Goal: Information Seeking & Learning: Learn about a topic

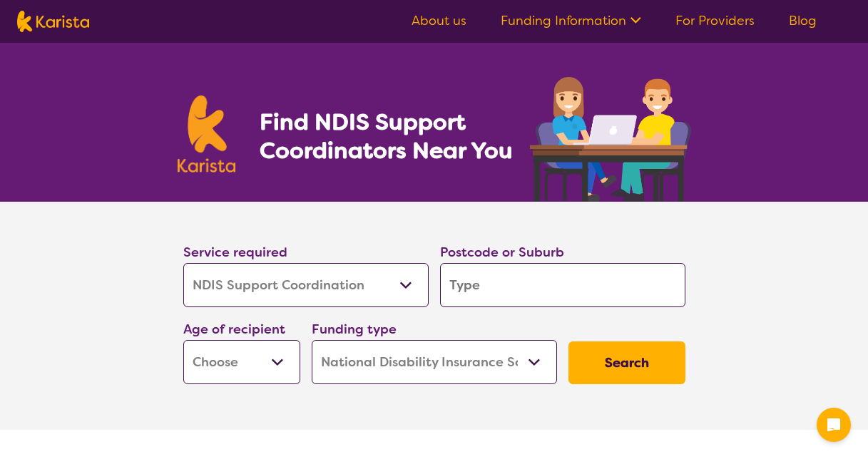
select select "NDIS Support Coordination"
select select "NDIS"
select select "NDIS Support Coordination"
select select "NDIS"
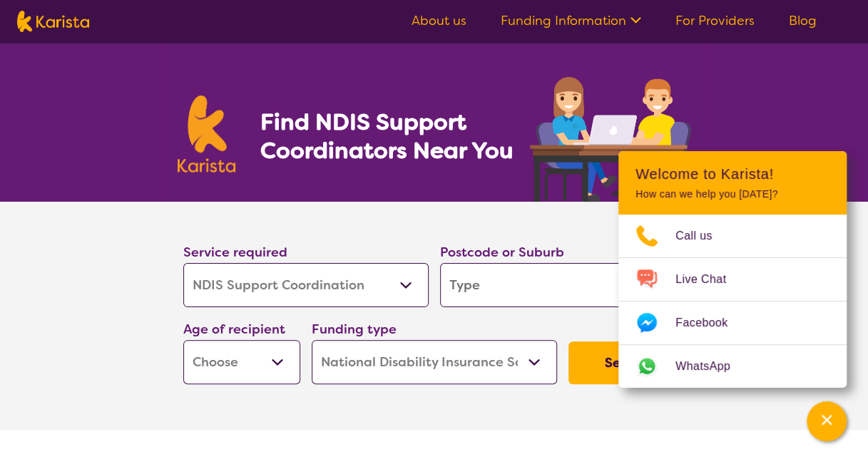
click at [509, 301] on input "search" at bounding box center [562, 285] width 245 height 44
click at [506, 293] on input "search" at bounding box center [562, 285] width 245 height 44
type input "U"
type input "I"
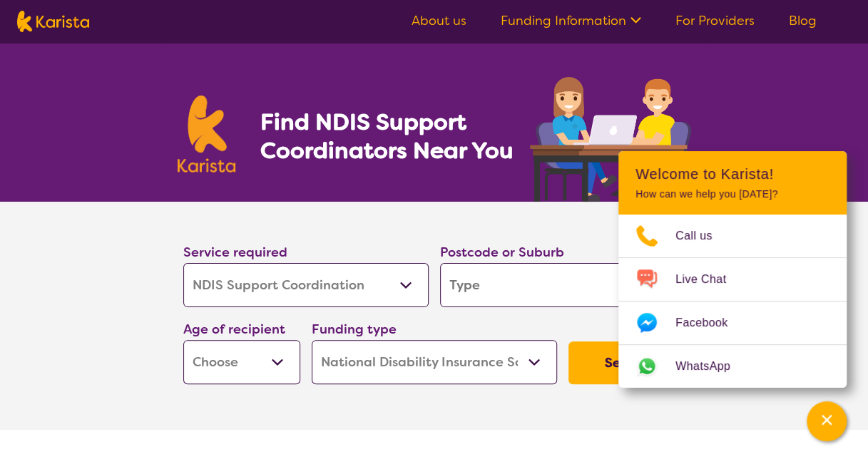
type input "I"
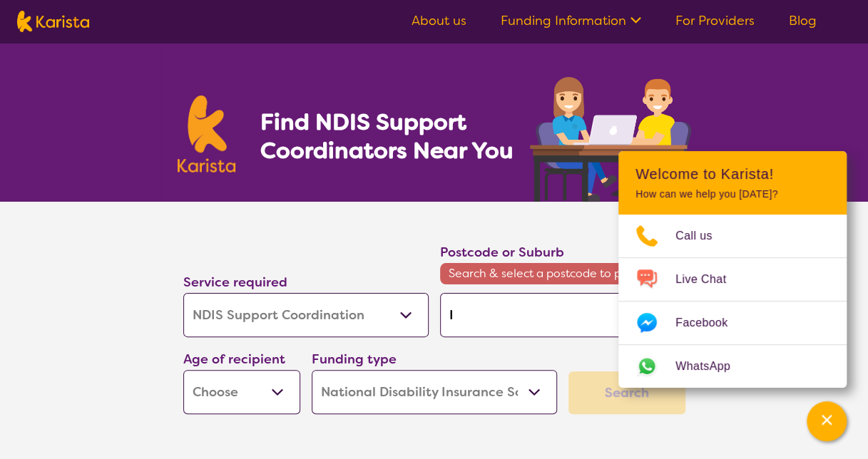
type input "Ip"
type input "Ips"
type input "Ipsw"
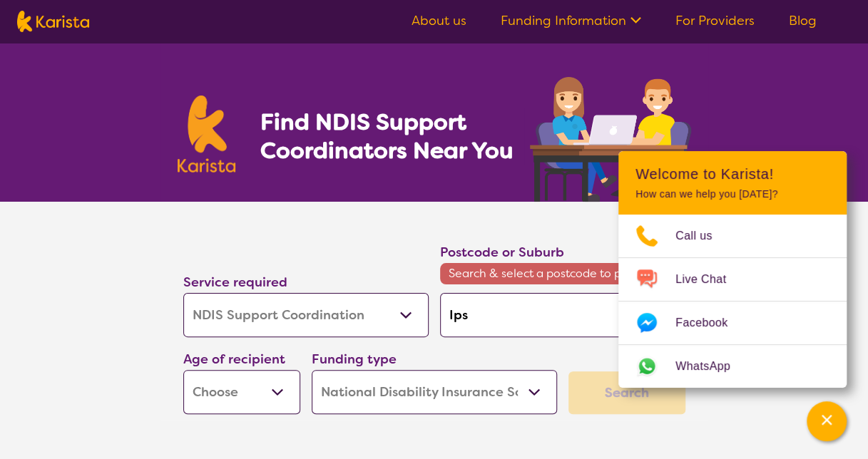
type input "Ipsw"
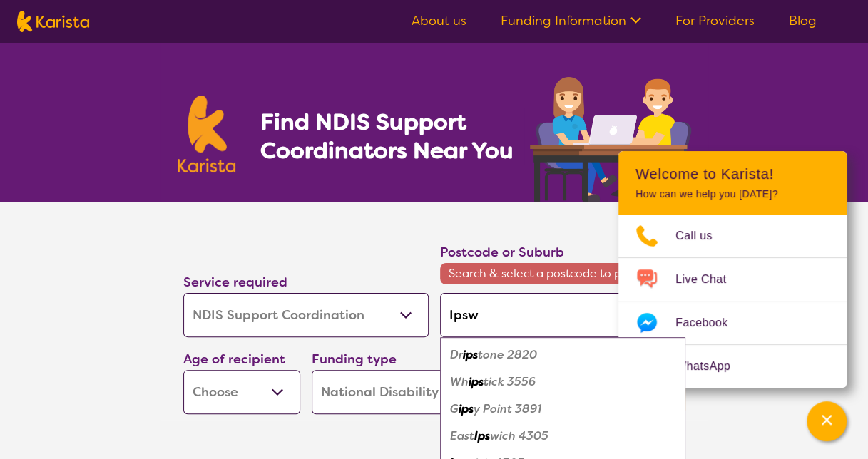
type input "Ipswi"
type input "Ipswic"
type input "[GEOGRAPHIC_DATA]"
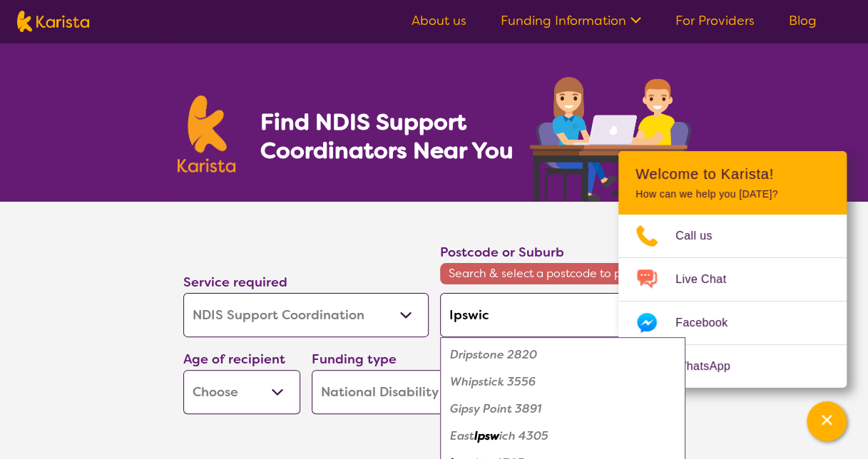
type input "[GEOGRAPHIC_DATA]"
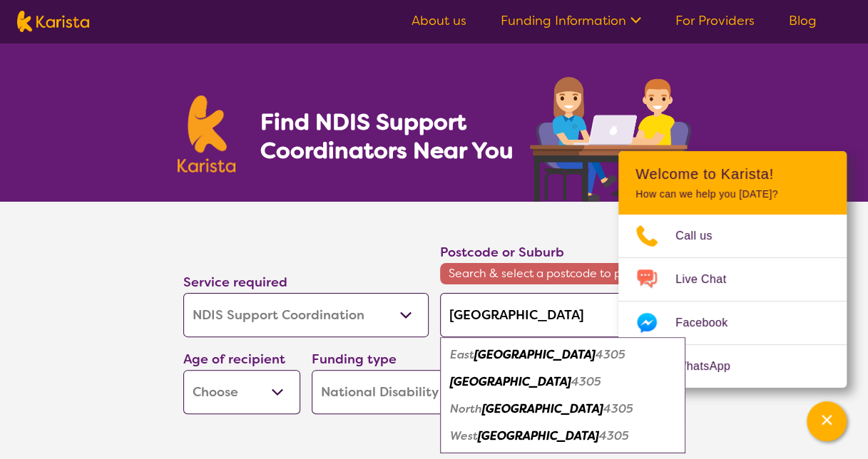
click at [571, 382] on em "4305" at bounding box center [586, 381] width 30 height 15
type input "4305"
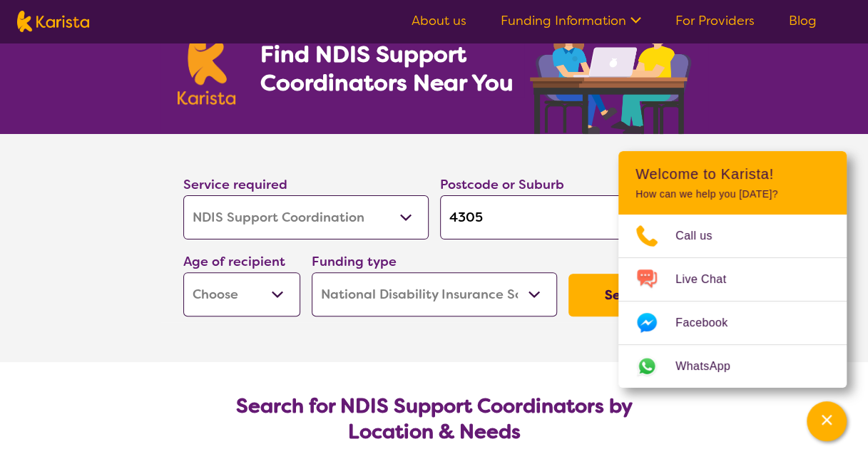
scroll to position [143, 0]
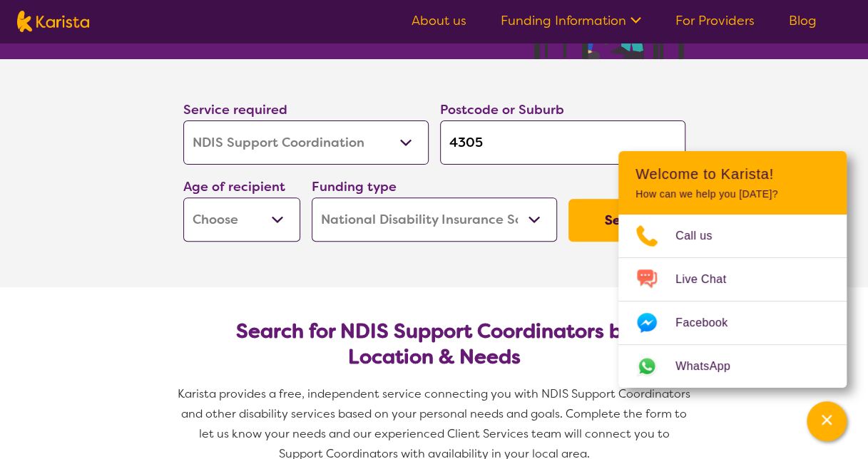
click at [576, 230] on button "Search" at bounding box center [626, 220] width 117 height 43
click at [185, 207] on select "Early Childhood - 0 to 9 Child - 10 to 11 Adolescent - 12 to 17 Adult - 18 to 6…" at bounding box center [241, 220] width 117 height 44
select select "AD"
click at [183, 198] on select "Early Childhood - 0 to 9 Child - 10 to 11 Adolescent - 12 to 17 Adult - 18 to 6…" at bounding box center [241, 220] width 117 height 44
select select "AD"
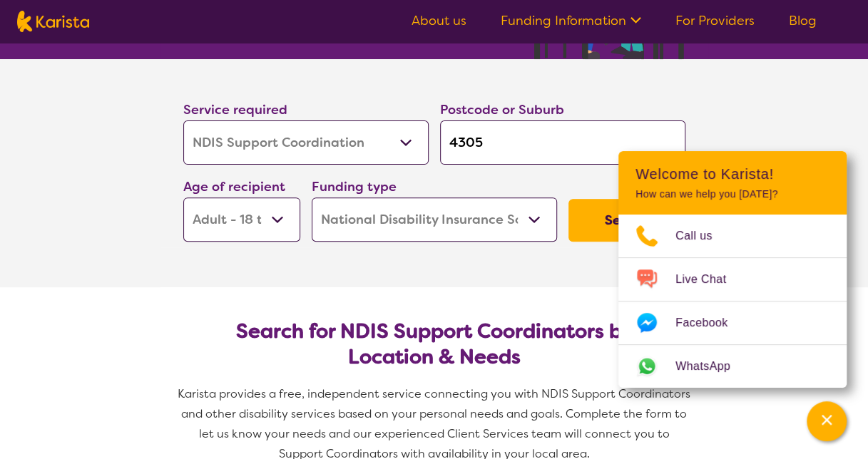
click at [598, 230] on button "Search" at bounding box center [626, 220] width 117 height 43
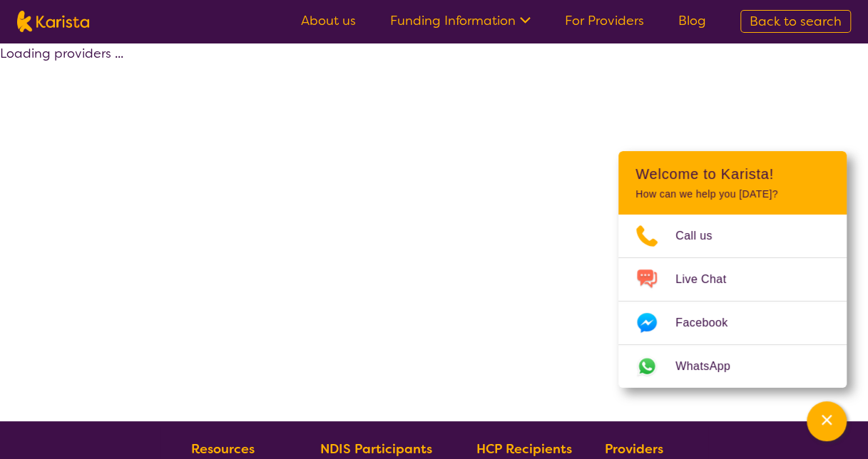
select select "by_score"
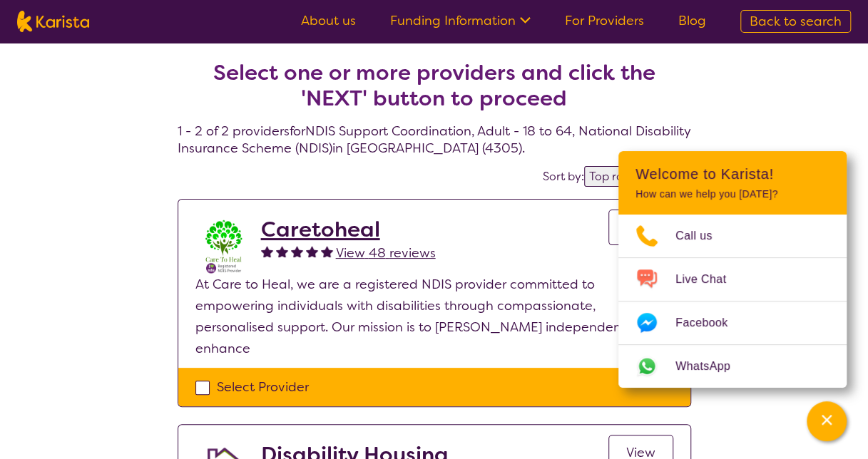
select select "NDIS Support Coordination"
select select "AD"
select select "NDIS"
select select "NDIS Support Coordination"
select select "AD"
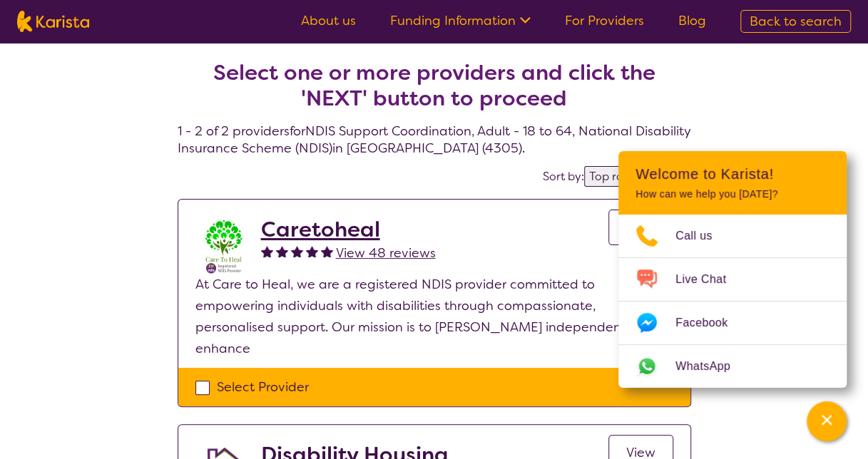
select select "NDIS"
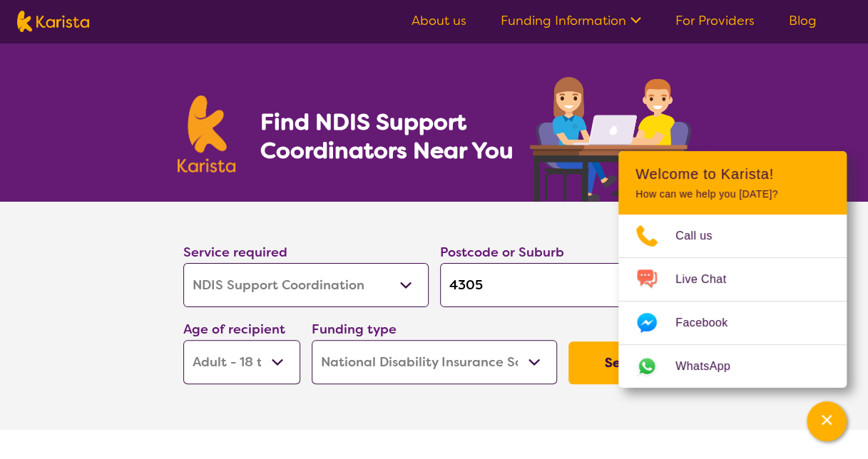
click at [262, 290] on select "Allied Health Assistant Assessment ([MEDICAL_DATA] or [MEDICAL_DATA]) Behaviour…" at bounding box center [305, 285] width 245 height 44
click at [183, 263] on select "Allied Health Assistant Assessment ([MEDICAL_DATA] or [MEDICAL_DATA]) Behaviour…" at bounding box center [305, 285] width 245 height 44
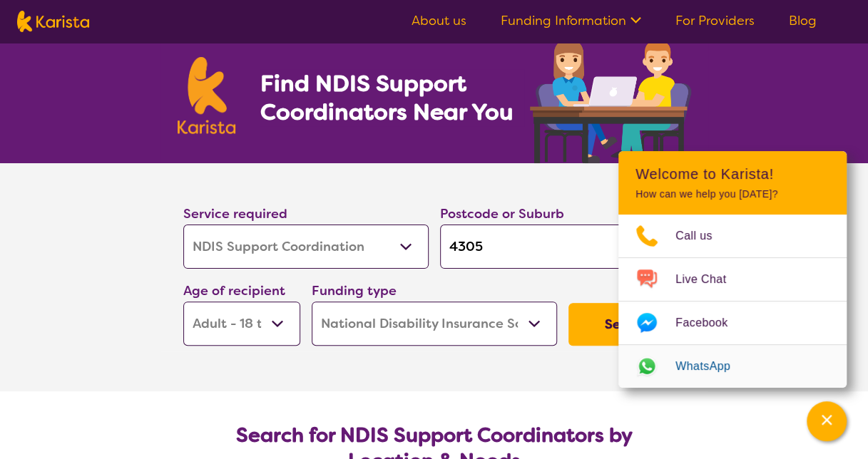
scroll to position [71, 0]
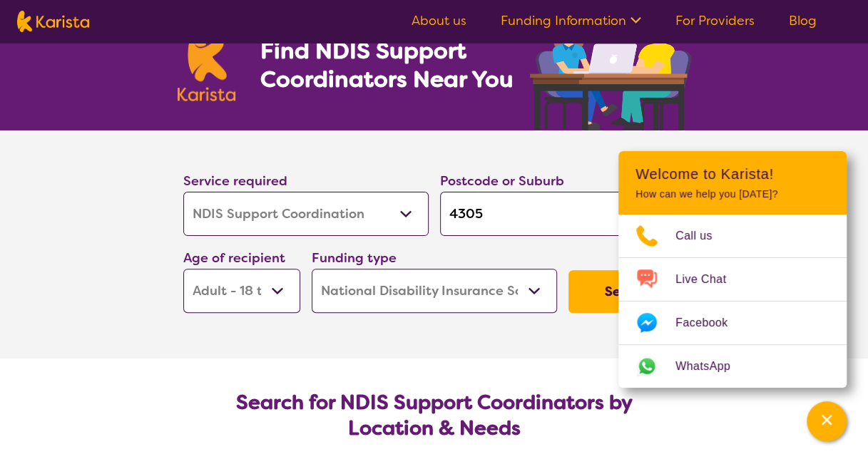
click at [521, 294] on select "Home Care Package (HCP) National Disability Insurance Scheme (NDIS) I don't know" at bounding box center [434, 291] width 245 height 44
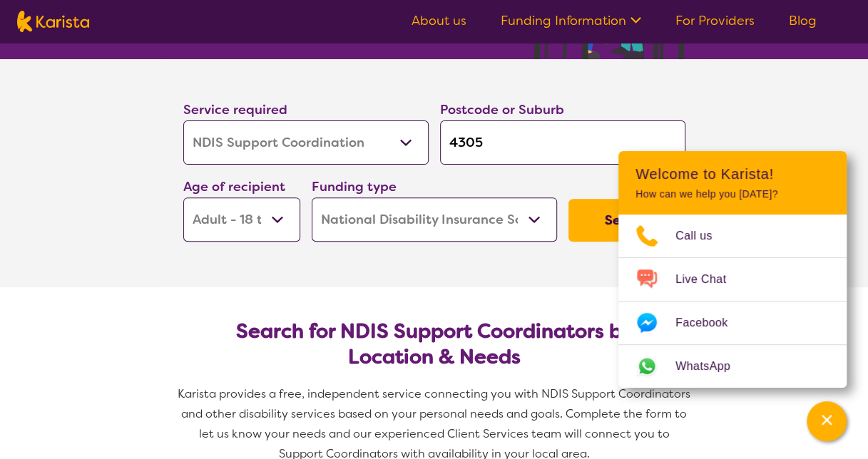
click at [406, 201] on select "Home Care Package (HCP) National Disability Insurance Scheme (NDIS) I don't know" at bounding box center [434, 220] width 245 height 44
click at [312, 198] on select "Home Care Package (HCP) National Disability Insurance Scheme (NDIS) I don't know" at bounding box center [434, 220] width 245 height 44
click at [588, 229] on button "Search" at bounding box center [626, 220] width 117 height 43
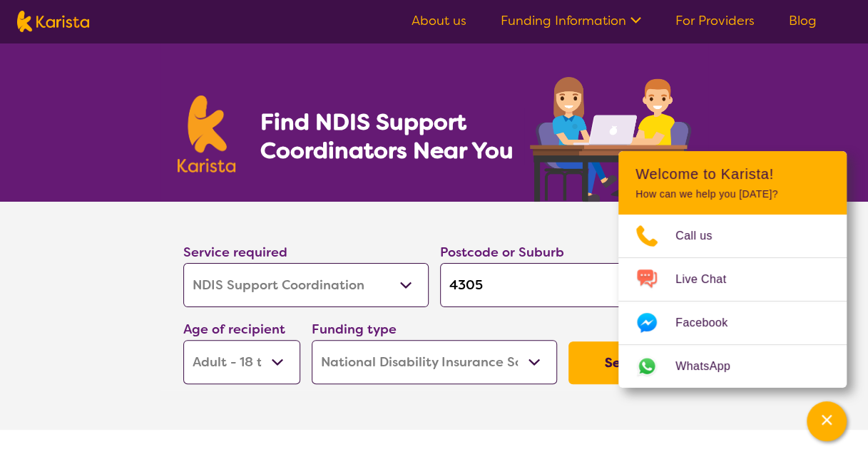
select select "by_score"
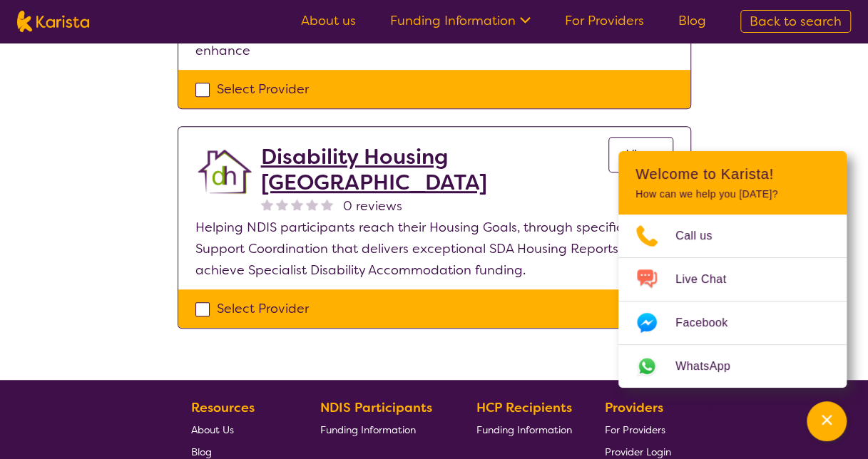
scroll to position [285, 0]
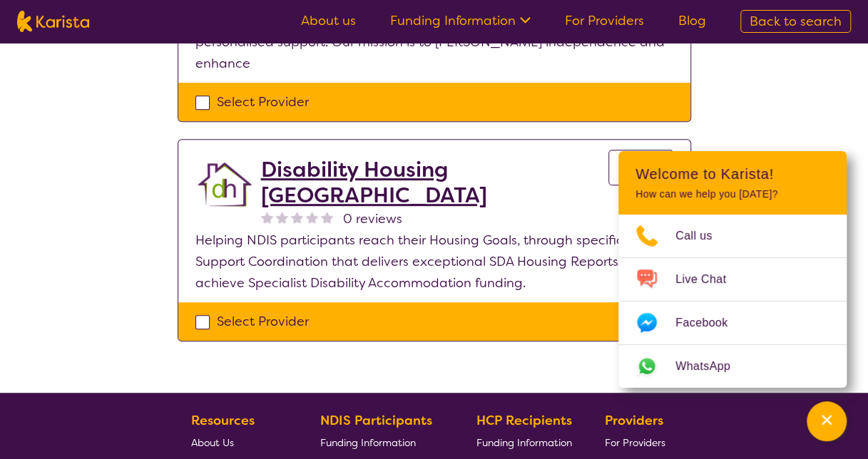
click at [350, 157] on h2 "Disability Housing [GEOGRAPHIC_DATA]" at bounding box center [434, 182] width 347 height 51
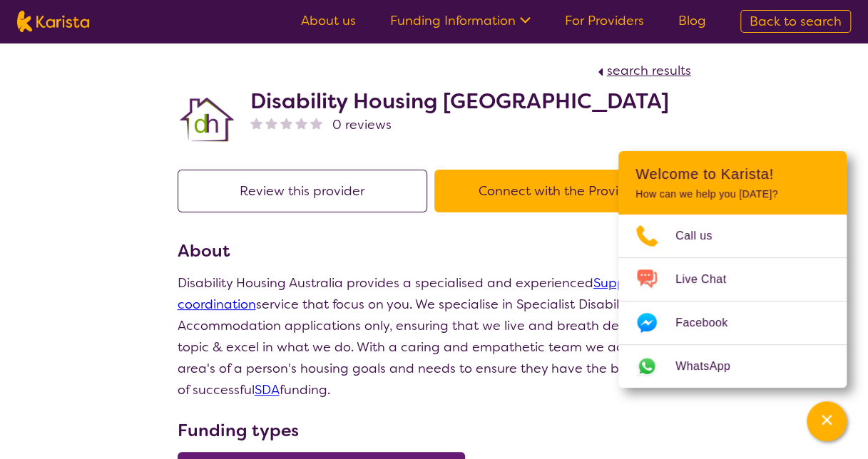
scroll to position [285, 0]
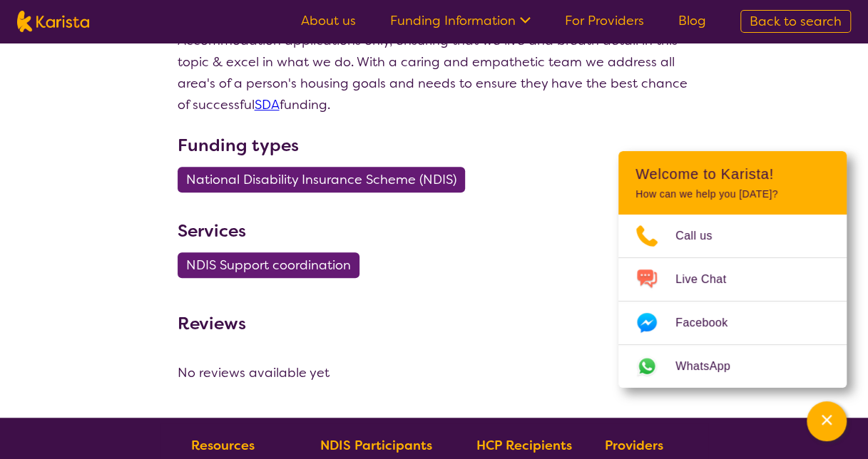
select select "by_score"
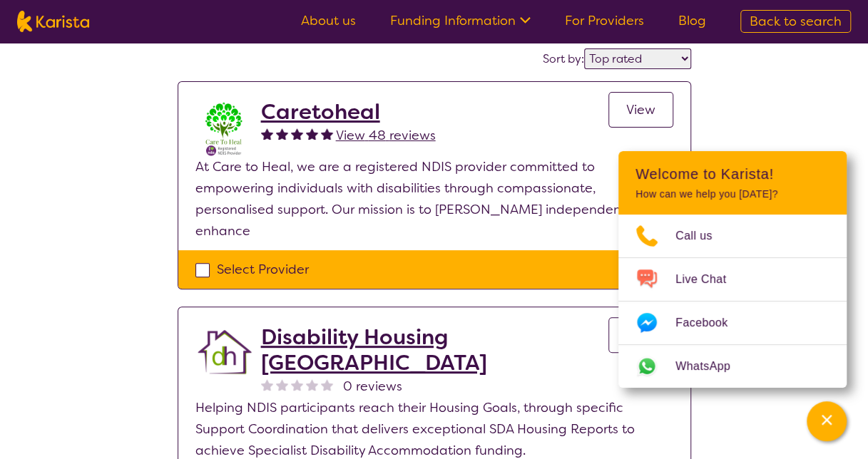
select select "NDIS Support Coordination"
select select "AD"
select select "NDIS"
select select "NDIS Support Coordination"
select select "AD"
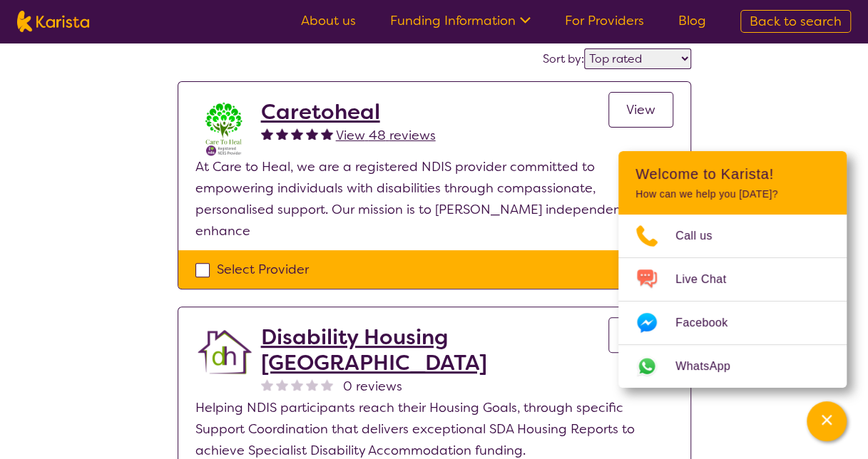
select select "NDIS"
